Goal: Check status

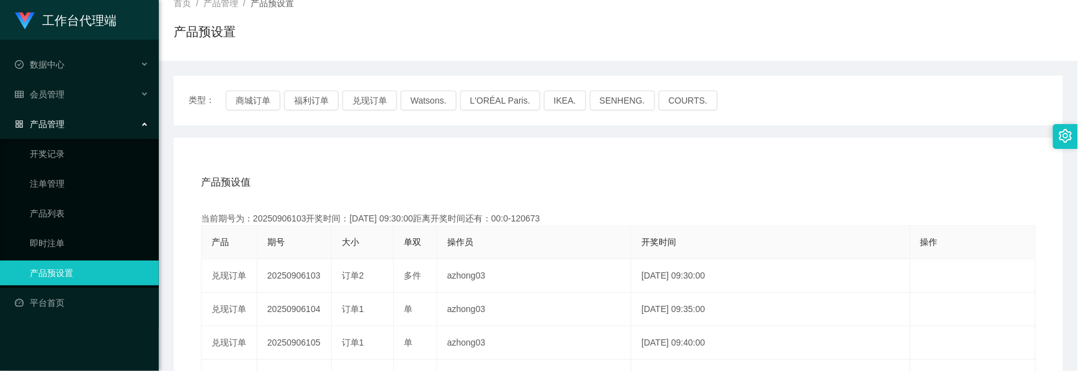
scroll to position [165, 0]
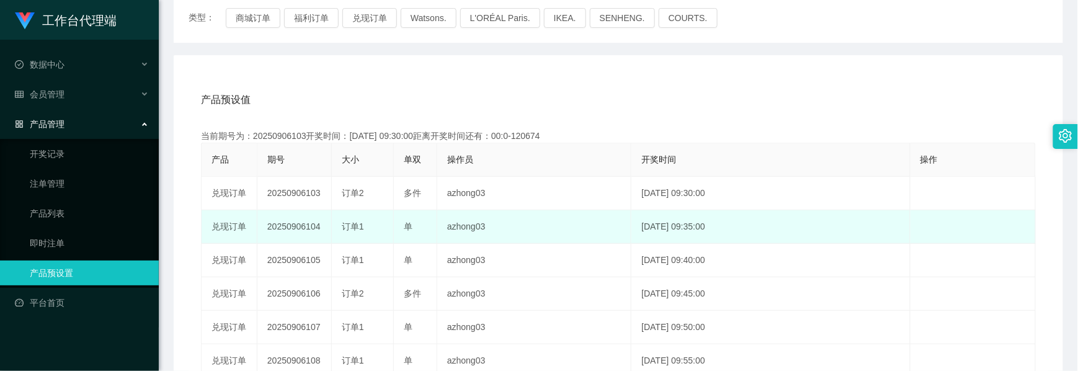
click at [297, 227] on td "20250906104" at bounding box center [294, 226] width 74 height 33
copy td "20250906104"
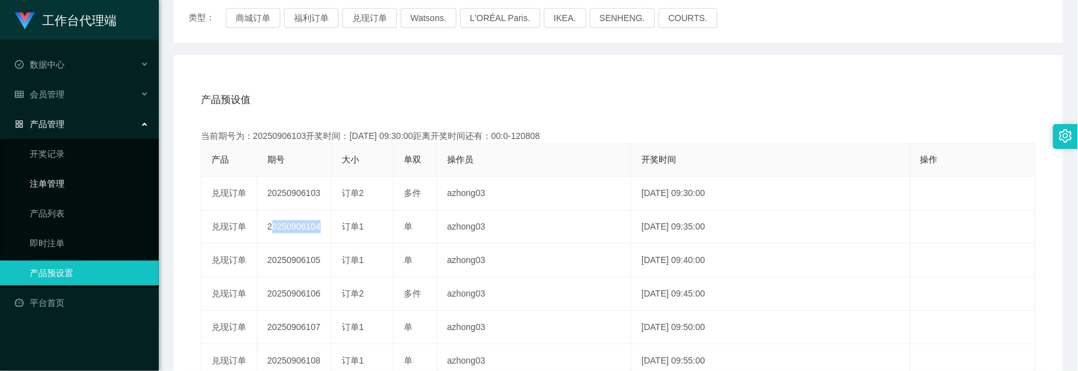
click at [51, 177] on link "注单管理" at bounding box center [89, 183] width 119 height 25
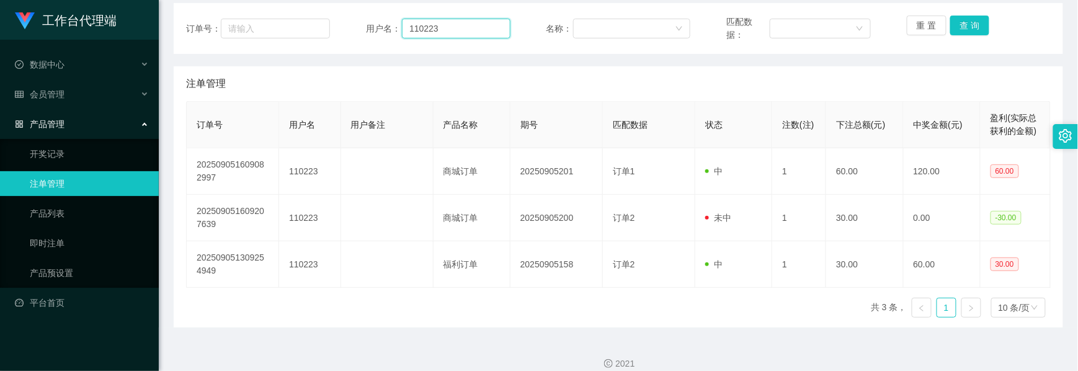
scroll to position [147, 0]
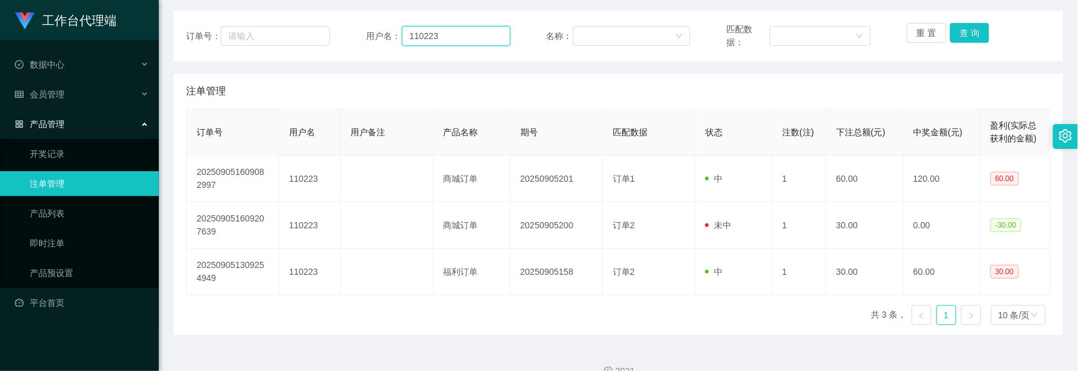
drag, startPoint x: 440, startPoint y: 19, endPoint x: 385, endPoint y: 16, distance: 55.3
click at [385, 16] on div "订单号： 用户名： 110223 名称： 匹配数据： 重 置 查 询" at bounding box center [619, 36] width 890 height 51
paste input "bibi5048"
type input "bibi5048"
click at [958, 36] on button "查 询" at bounding box center [970, 34] width 40 height 20
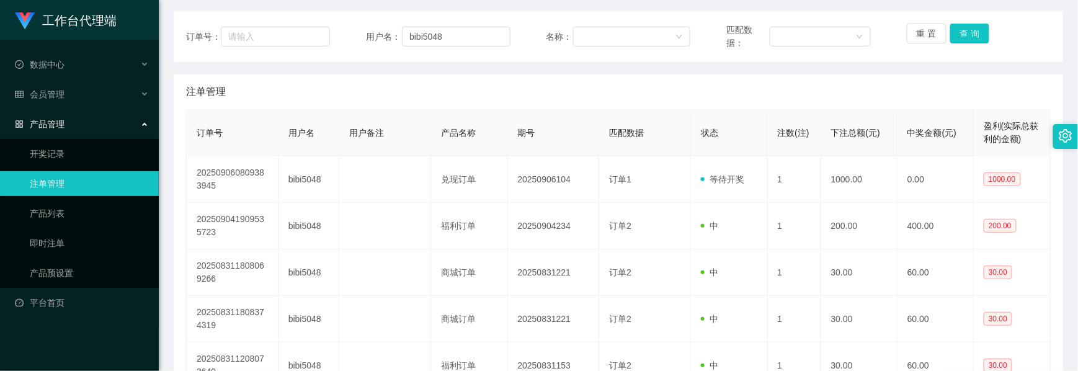
drag, startPoint x: 1020, startPoint y: 40, endPoint x: 1015, endPoint y: 33, distance: 8.8
click at [1021, 40] on div "重 置 查 询" at bounding box center [979, 37] width 144 height 26
drag, startPoint x: 442, startPoint y: 36, endPoint x: 388, endPoint y: 26, distance: 55.5
click at [388, 26] on div "用户名： bibi5048" at bounding box center [438, 37] width 144 height 26
click at [449, 35] on input "bibi5048" at bounding box center [456, 37] width 109 height 20
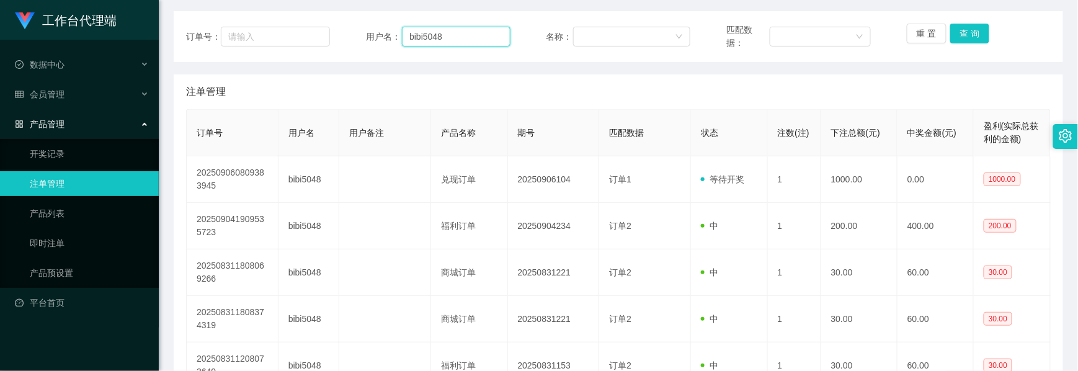
drag, startPoint x: 449, startPoint y: 35, endPoint x: 405, endPoint y: 35, distance: 44.0
click at [405, 35] on input "bibi5048" at bounding box center [456, 37] width 109 height 20
click at [455, 38] on input "bibi5048" at bounding box center [456, 37] width 109 height 20
drag, startPoint x: 454, startPoint y: 38, endPoint x: 401, endPoint y: 33, distance: 53.6
click at [402, 33] on input "bibi5048" at bounding box center [456, 37] width 109 height 20
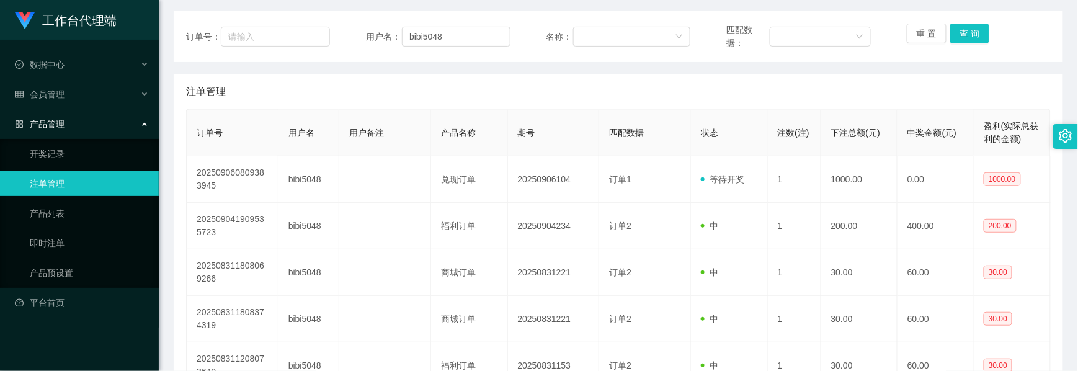
click at [38, 119] on span "产品管理" at bounding box center [40, 124] width 50 height 10
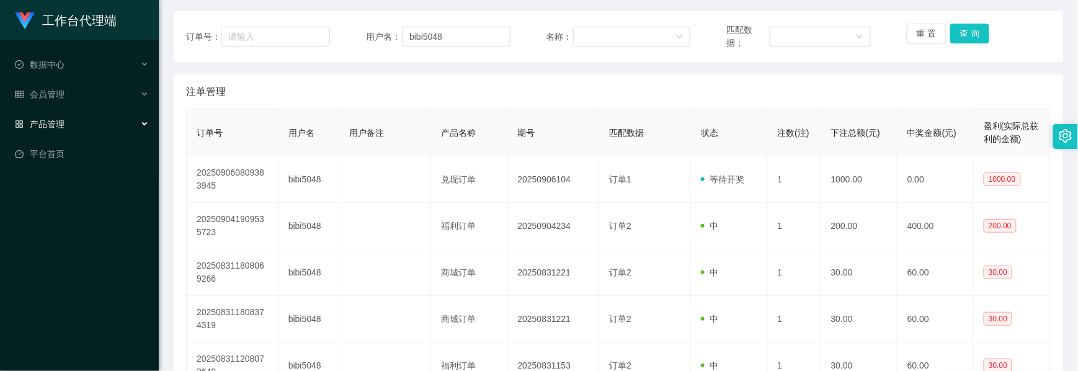
click at [47, 123] on span "产品管理" at bounding box center [40, 124] width 50 height 10
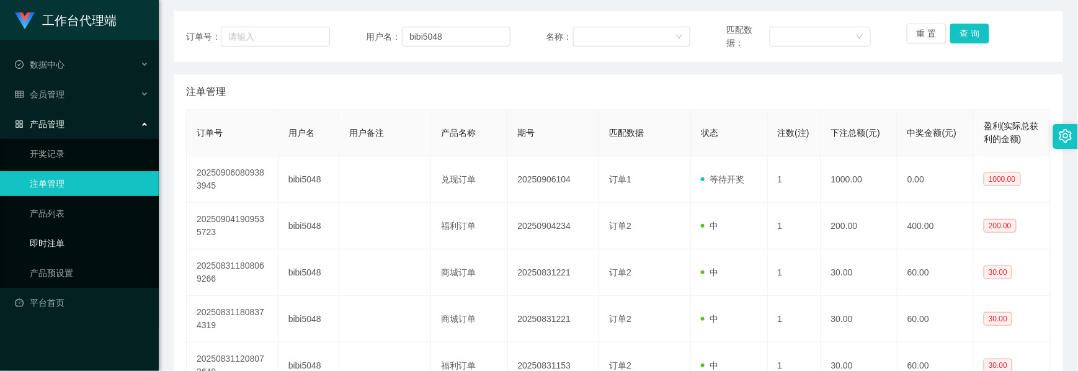
click at [55, 234] on link "即时注单" at bounding box center [89, 243] width 119 height 25
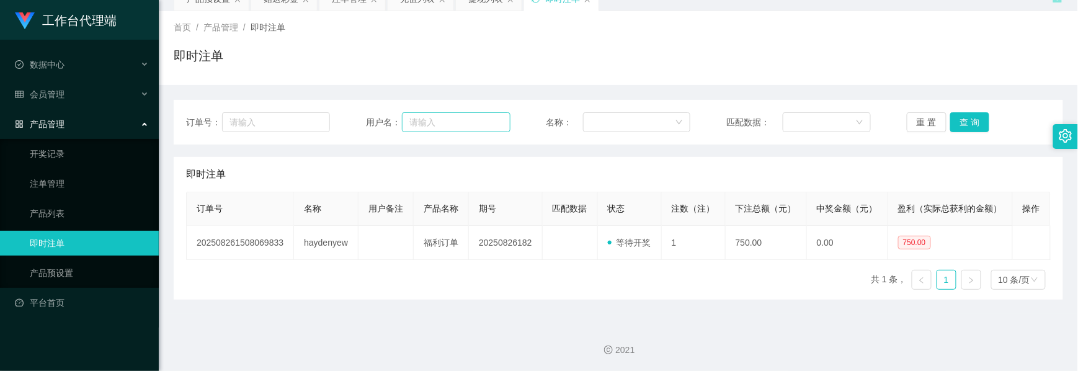
scroll to position [70, 0]
click at [450, 112] on input "text" at bounding box center [456, 122] width 109 height 20
paste input "bibi5048"
type input "bibi5048"
click at [968, 118] on button "查 询" at bounding box center [970, 122] width 40 height 20
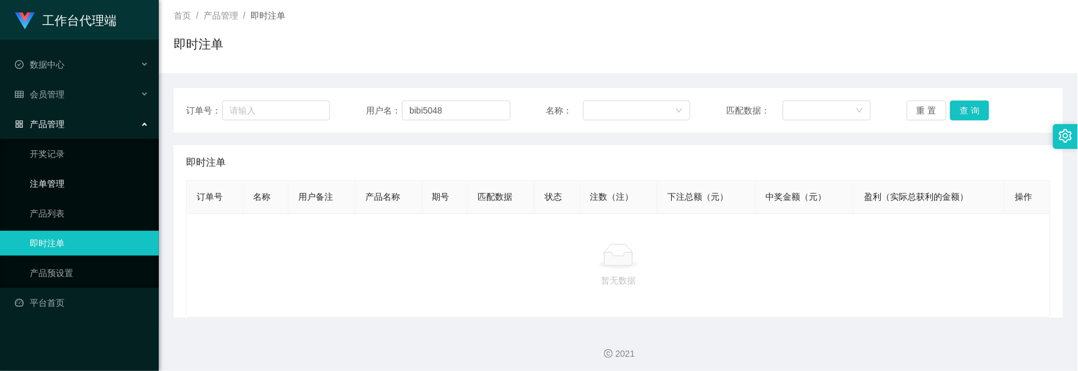
click at [57, 182] on link "注单管理" at bounding box center [89, 183] width 119 height 25
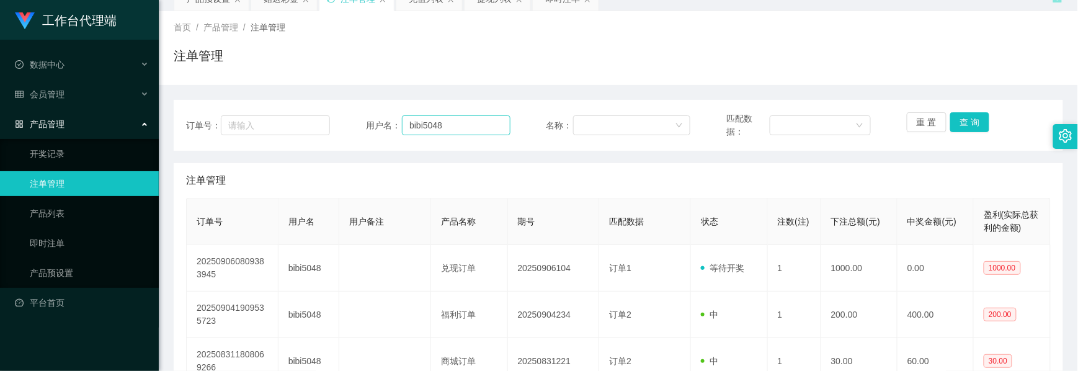
scroll to position [70, 0]
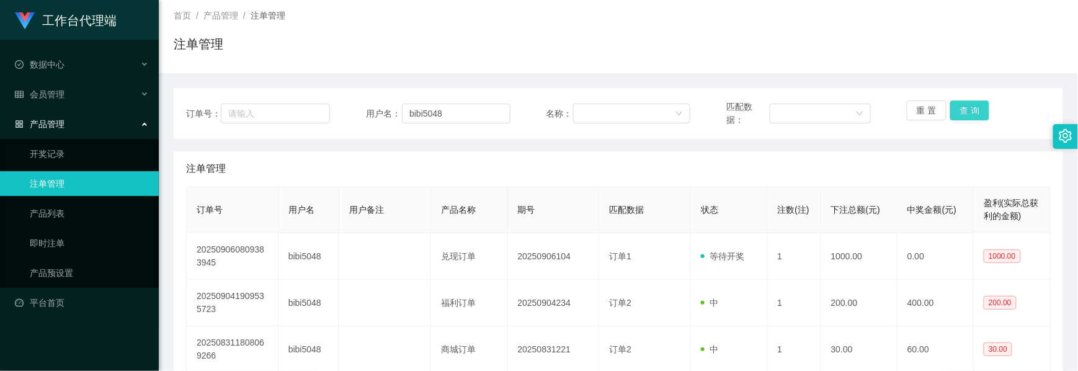
click at [968, 115] on button "查 询" at bounding box center [970, 110] width 40 height 20
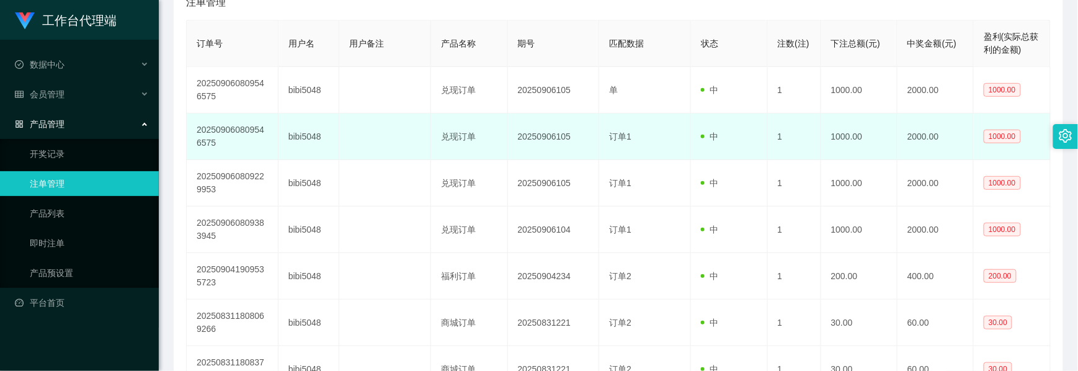
scroll to position [318, 0]
